Goal: Check status: Check status

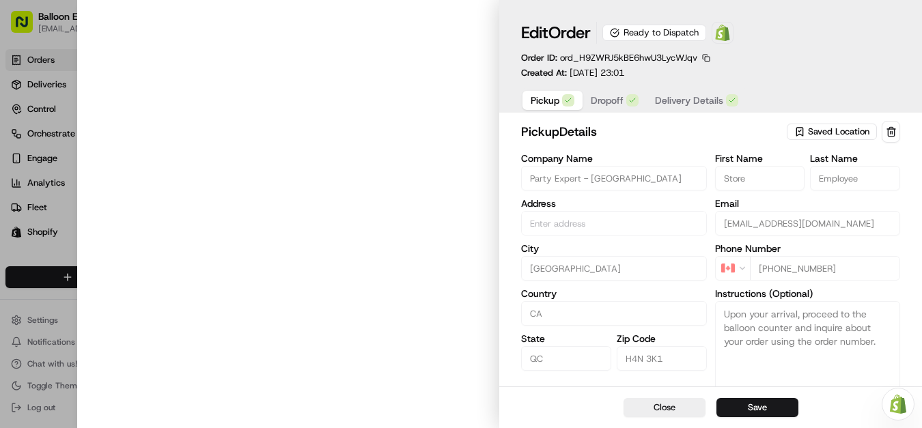
type input "[STREET_ADDRESS]"
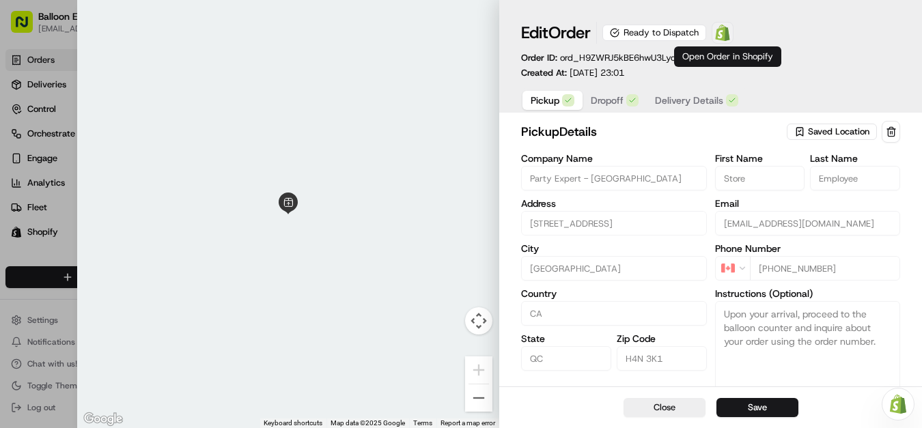
click at [731, 38] on img at bounding box center [722, 33] width 16 height 16
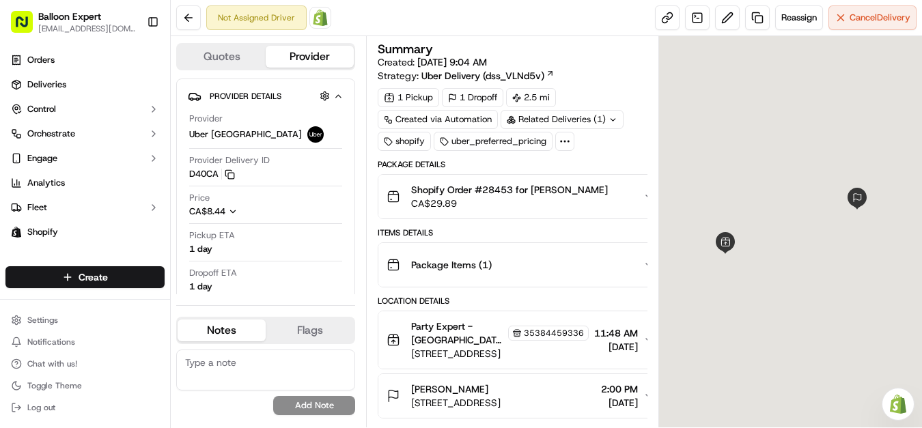
click at [318, 17] on img at bounding box center [320, 18] width 16 height 16
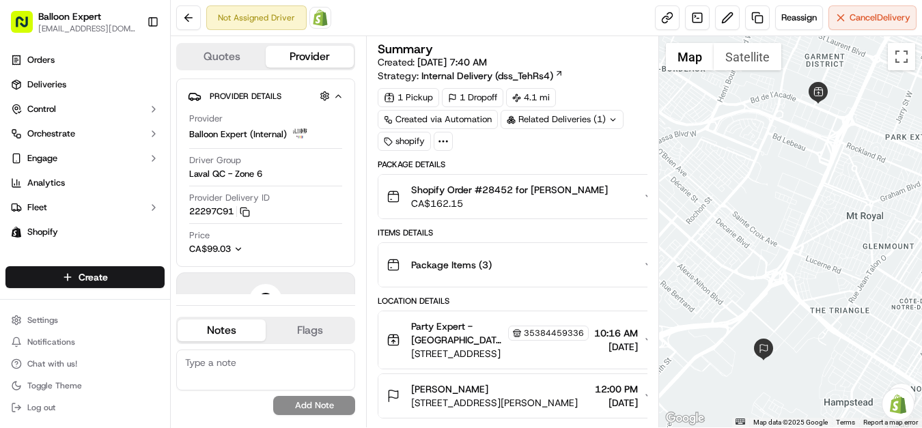
click at [312, 10] on img at bounding box center [320, 18] width 16 height 16
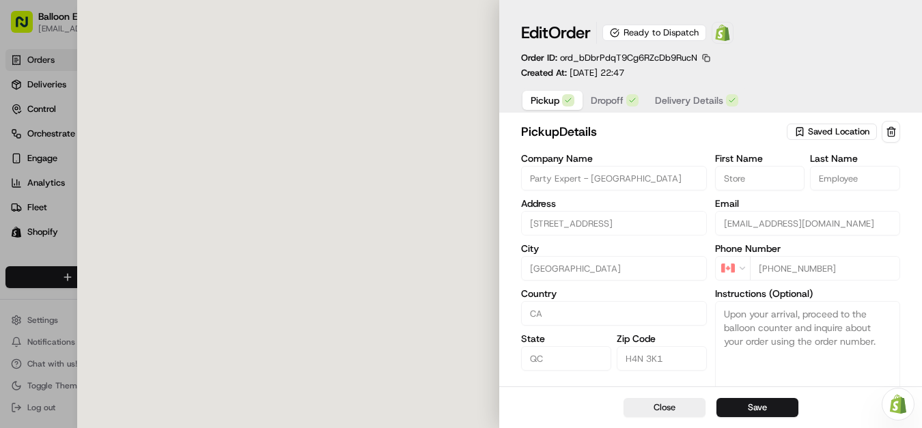
type input "[STREET_ADDRESS]"
